Goal: Browse casually

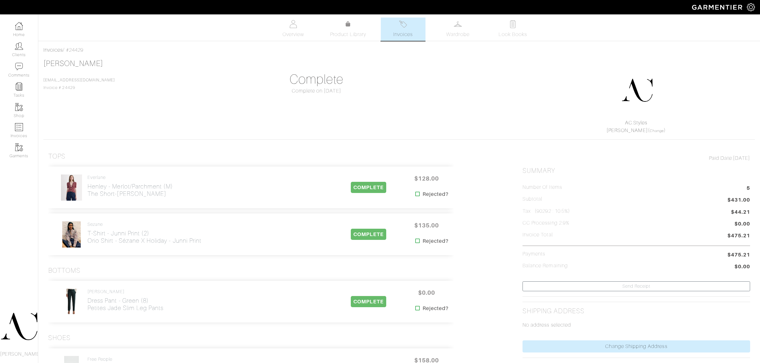
scroll to position [40, 0]
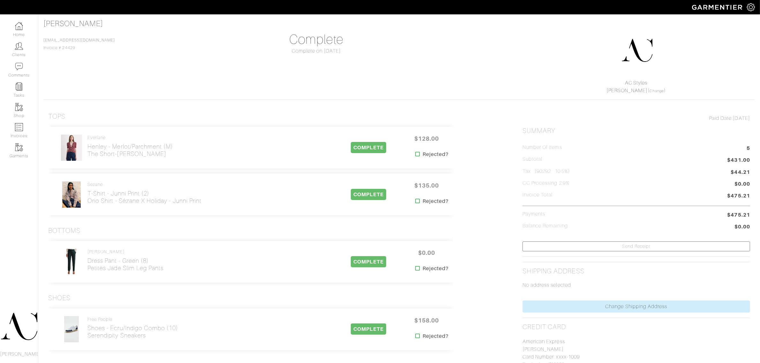
drag, startPoint x: 66, startPoint y: 259, endPoint x: 180, endPoint y: 276, distance: 114.5
click at [180, 276] on div "[PERSON_NAME] Dress Pant - Green (8) Petites Jade Slim Leg Pants COMPLETE $0.00…" at bounding box center [250, 262] width 405 height 42
drag, startPoint x: 174, startPoint y: 270, endPoint x: 108, endPoint y: 271, distance: 66.4
click at [108, 271] on div "[PERSON_NAME] Dress Pant - Green (8) Petites Jade Slim Leg Pants" at bounding box center [195, 262] width 284 height 27
copy h2 "[PERSON_NAME] Leg Pants"
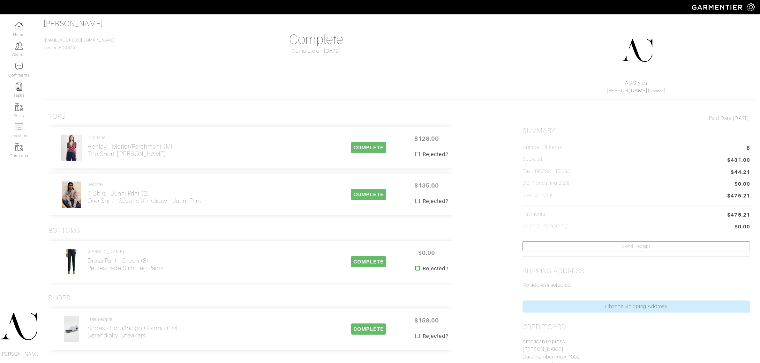
drag, startPoint x: 170, startPoint y: 209, endPoint x: 86, endPoint y: 209, distance: 83.3
click at [86, 209] on div "Sezane T-Shirt - Junni Print (2) Orio Shirt - Sézane x Holiday - Junni Print CO…" at bounding box center [250, 195] width 405 height 42
copy h2 "Orio Shirt - Sézane x Holiday -"
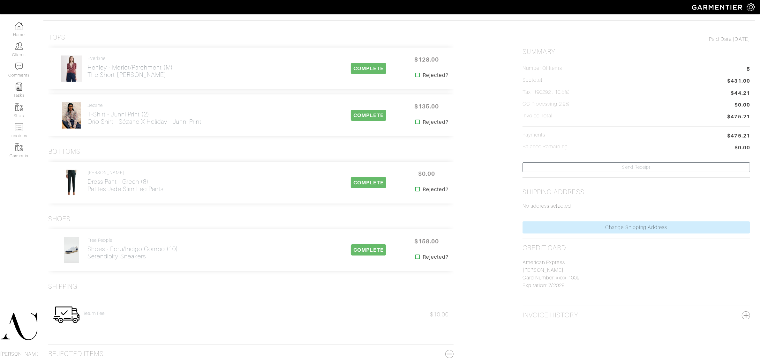
scroll to position [120, 0]
drag, startPoint x: 163, startPoint y: 259, endPoint x: 88, endPoint y: 266, distance: 75.9
click at [88, 266] on div "Free People Shoes - Ecru/Indigo Combo (10) Serendipity Sneakers COMPLETE $158.0…" at bounding box center [250, 250] width 405 height 42
copy h2 "Serendipity Sneakers"
